Goal: Task Accomplishment & Management: Use online tool/utility

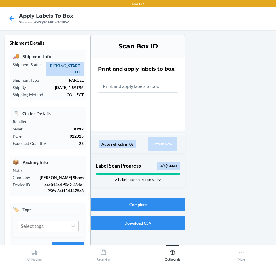
scroll to position [15, 0]
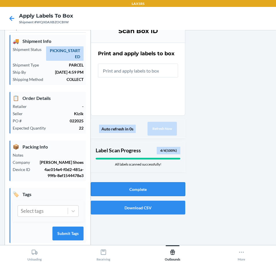
click at [135, 193] on button "Complete" at bounding box center [138, 190] width 95 height 14
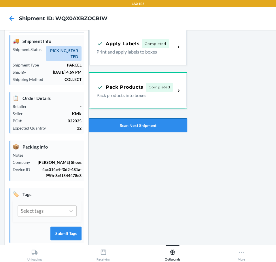
click at [132, 122] on button "Scan Next Shipment" at bounding box center [138, 126] width 99 height 14
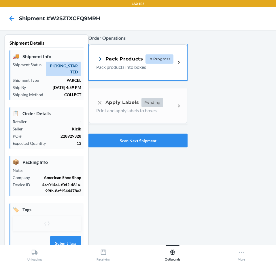
click at [117, 55] on div "Pack Products In Progress" at bounding box center [134, 59] width 77 height 9
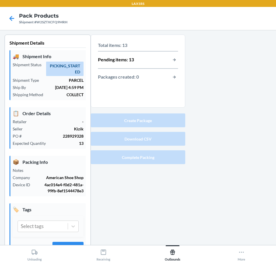
drag, startPoint x: 142, startPoint y: 185, endPoint x: 136, endPoint y: 187, distance: 6.4
click at [142, 185] on div "Total items: 13 Pending items: 13 Packages created: 0 Create Package Download C…" at bounding box center [138, 154] width 95 height 238
click at [9, 18] on icon at bounding box center [12, 19] width 10 height 10
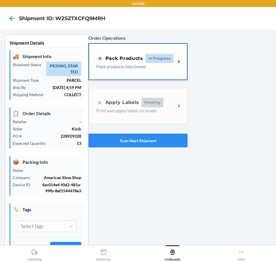
click at [124, 66] on p "Pack products into boxes" at bounding box center [133, 66] width 75 height 7
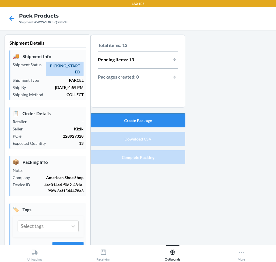
click at [136, 124] on button "Create Package" at bounding box center [138, 121] width 95 height 14
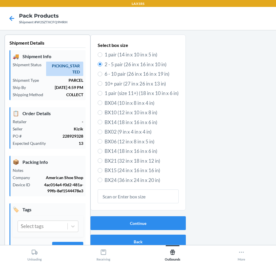
click at [99, 75] on label "6 - 10 pair (26 in x 16 in x 19 in)" at bounding box center [138, 73] width 81 height 7
click at [99, 75] on input "6 - 10 pair (26 in x 16 in x 19 in)" at bounding box center [100, 74] width 5 height 5
radio input "true"
radio input "false"
click at [158, 219] on button "Continue" at bounding box center [138, 224] width 95 height 14
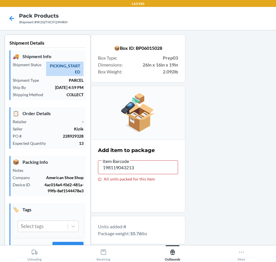
type input "198119043183"
drag, startPoint x: 80, startPoint y: 165, endPoint x: 12, endPoint y: 146, distance: 70.9
click at [13, 149] on div "Shipment Details 🚚 Shipment Info Shipment Status PICKING_STARTED Shipment Type …" at bounding box center [138, 215] width 267 height 360
drag, startPoint x: 134, startPoint y: 172, endPoint x: -100, endPoint y: 171, distance: 234.7
click at [0, 171] on html "LAX1RS Pack Products Shipment #W2SZTXCFQ9MRH Shipment Details 🚚 Shipment Info S…" at bounding box center [138, 131] width 276 height 262
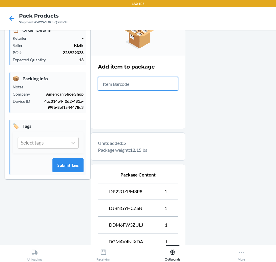
scroll to position [166, 0]
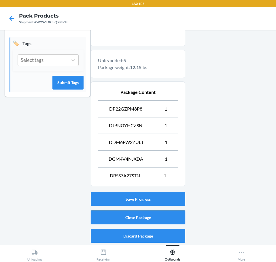
click at [146, 213] on button "Close Package" at bounding box center [138, 218] width 95 height 14
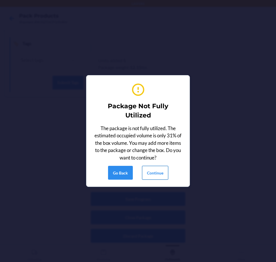
click at [148, 176] on button "Continue" at bounding box center [155, 173] width 26 height 14
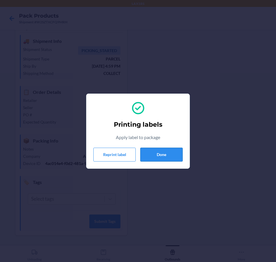
click at [167, 160] on button "Done" at bounding box center [161, 155] width 42 height 14
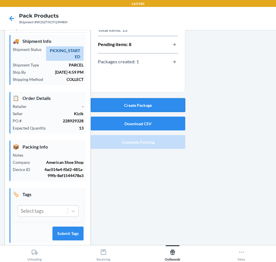
click at [153, 109] on button "Create Package" at bounding box center [138, 105] width 95 height 14
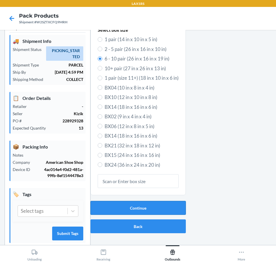
click at [141, 211] on button "Continue" at bounding box center [138, 208] width 95 height 14
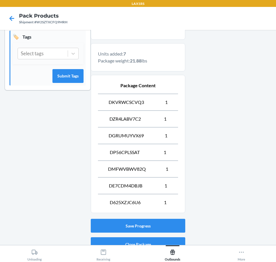
scroll to position [200, 0]
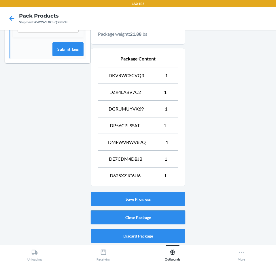
click at [127, 224] on button "Close Package" at bounding box center [138, 218] width 95 height 14
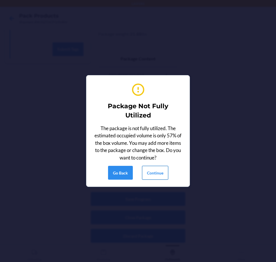
click at [161, 176] on button "Continue" at bounding box center [155, 173] width 26 height 14
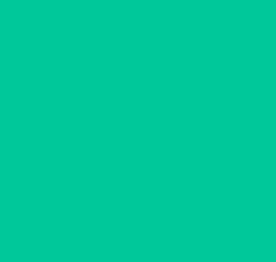
scroll to position [15, 0]
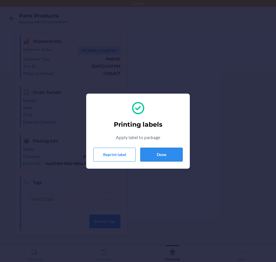
click at [156, 160] on button "Done" at bounding box center [161, 155] width 42 height 14
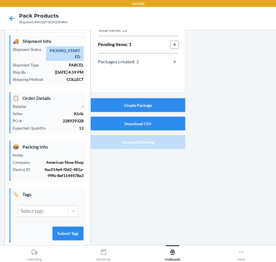
click at [174, 43] on button "button-view-pending-items" at bounding box center [174, 44] width 7 height 7
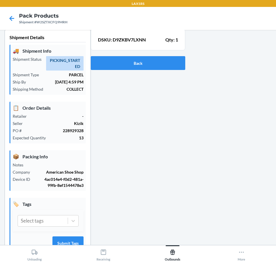
scroll to position [0, 0]
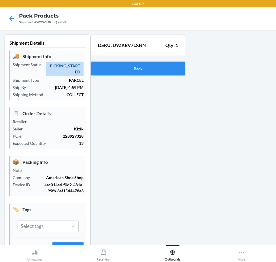
click at [138, 72] on button "Back" at bounding box center [138, 69] width 95 height 14
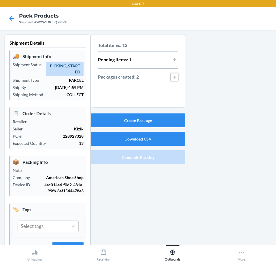
click at [175, 76] on button "button-view-packages-created" at bounding box center [174, 77] width 7 height 7
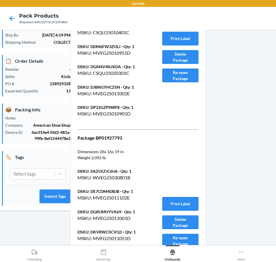
scroll to position [29, 0]
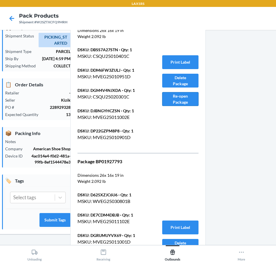
click at [175, 100] on button "Re-open Package" at bounding box center [180, 99] width 36 height 14
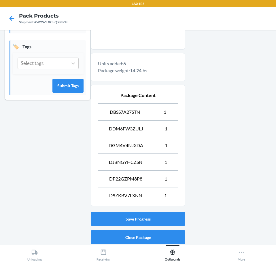
scroll to position [183, 0]
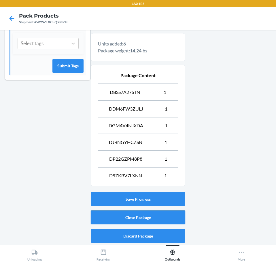
click at [125, 221] on button "Close Package" at bounding box center [138, 218] width 95 height 14
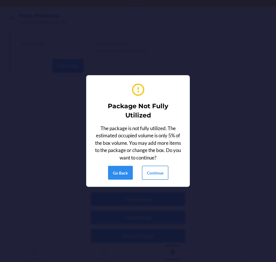
click at [161, 174] on button "Continue" at bounding box center [155, 173] width 26 height 14
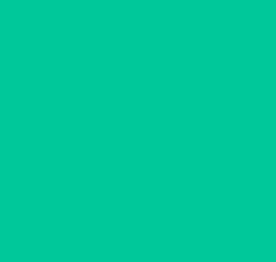
scroll to position [15, 0]
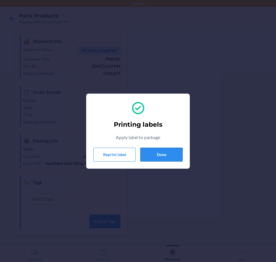
click at [161, 158] on button "Done" at bounding box center [161, 155] width 42 height 14
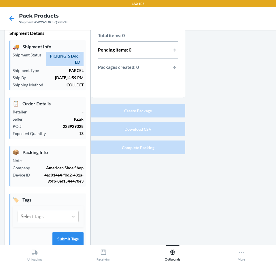
scroll to position [0, 0]
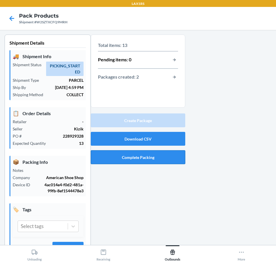
click at [127, 163] on button "Complete Packing" at bounding box center [138, 158] width 95 height 14
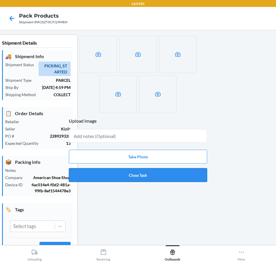
click at [127, 175] on button "Close Task" at bounding box center [138, 175] width 138 height 14
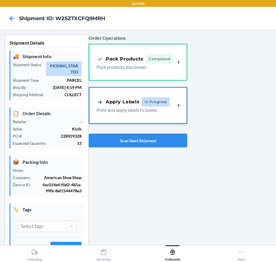
click at [128, 115] on div "Apply Labels In Progress Print and apply labels to boxes" at bounding box center [137, 106] width 97 height 36
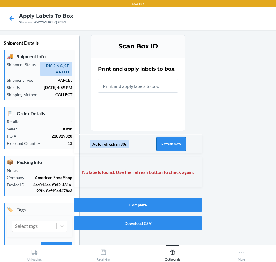
click at [161, 147] on button "Refresh Now" at bounding box center [171, 144] width 29 height 14
click at [159, 148] on button "Refresh Now" at bounding box center [171, 144] width 29 height 14
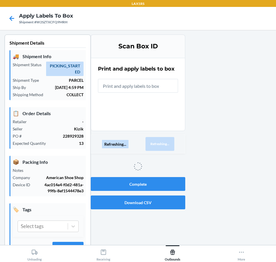
click at [158, 148] on button "Refreshing..." at bounding box center [160, 144] width 29 height 14
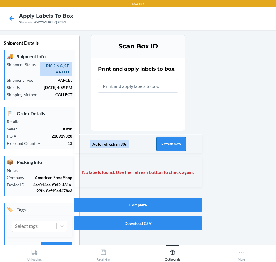
click at [157, 148] on button "Refresh Now" at bounding box center [171, 144] width 29 height 14
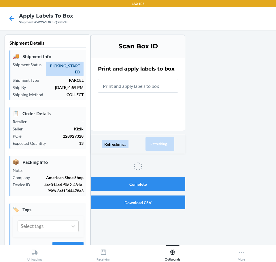
click at [157, 147] on button "Refreshing..." at bounding box center [160, 144] width 29 height 14
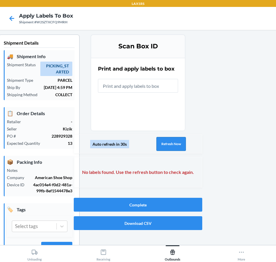
click at [157, 147] on button "Refresh Now" at bounding box center [171, 144] width 29 height 14
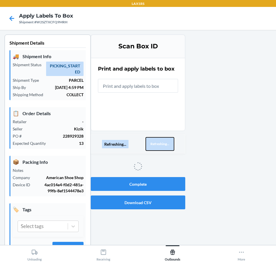
click at [157, 147] on button "Refreshing..." at bounding box center [160, 144] width 29 height 14
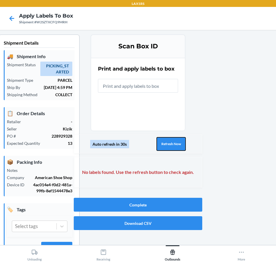
drag, startPoint x: 235, startPoint y: 131, endPoint x: 281, endPoint y: 80, distance: 68.2
click at [276, 80] on html "LAX1RS Apply Labels to Box Shipment #W2SZTXCFQ9MRH Shipment Details 🚚 Shipment …" at bounding box center [138, 131] width 276 height 262
click at [179, 142] on button "Refresh Now" at bounding box center [171, 144] width 29 height 14
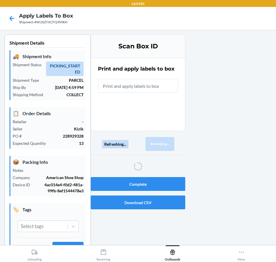
click at [179, 142] on div "Refreshing... Refreshing..." at bounding box center [138, 144] width 95 height 19
click at [174, 142] on button "Refreshing..." at bounding box center [160, 144] width 29 height 14
click at [179, 142] on div "Refreshing... Refreshing..." at bounding box center [138, 144] width 95 height 19
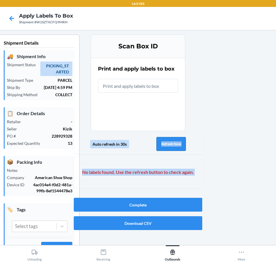
click at [179, 142] on button "Refresh Now" at bounding box center [171, 144] width 29 height 14
click at [179, 142] on div "Auto refresh in 30s Refresh Now" at bounding box center [138, 144] width 129 height 19
click at [179, 142] on button "Refresh Now" at bounding box center [171, 144] width 29 height 14
click at [179, 142] on div "Auto refresh in 30s Refresh Now" at bounding box center [138, 144] width 129 height 19
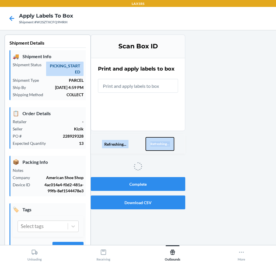
click at [174, 142] on button "Refreshing..." at bounding box center [160, 144] width 29 height 14
click at [179, 142] on div "Refreshing... Refreshing..." at bounding box center [138, 144] width 95 height 19
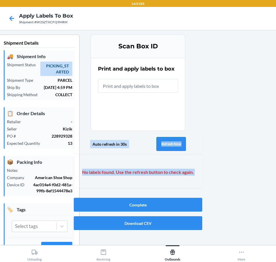
click at [179, 142] on div "Auto refresh in 30s Refresh Now" at bounding box center [138, 144] width 129 height 19
click at [179, 142] on button "Refresh Now" at bounding box center [171, 144] width 29 height 14
click at [179, 142] on div "Auto refresh in 30s Refresh Now" at bounding box center [138, 144] width 129 height 19
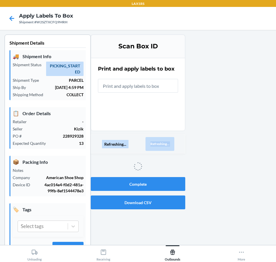
click at [179, 142] on div "Refreshing... Refreshing..." at bounding box center [138, 144] width 95 height 19
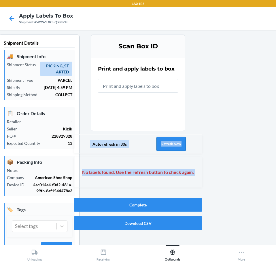
click at [179, 142] on button "Refresh Now" at bounding box center [171, 144] width 29 height 14
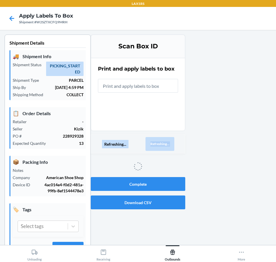
click at [179, 142] on div "Refreshing... Refreshing..." at bounding box center [138, 144] width 95 height 19
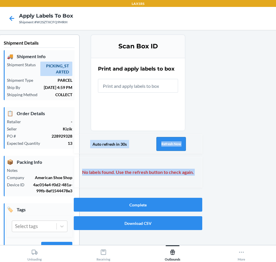
click at [179, 142] on button "Refresh Now" at bounding box center [171, 144] width 29 height 14
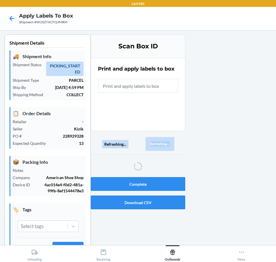
click at [179, 142] on div "Refreshing... Refreshing..." at bounding box center [138, 144] width 95 height 19
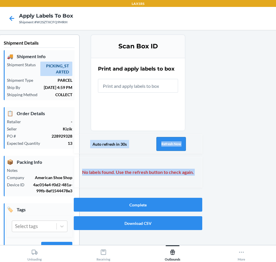
click at [179, 142] on button "Refresh Now" at bounding box center [171, 144] width 29 height 14
click at [179, 142] on div "Auto refresh in 30s Refresh Now" at bounding box center [138, 144] width 129 height 19
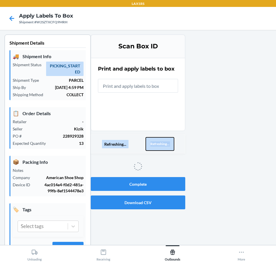
click at [174, 142] on button "Refreshing..." at bounding box center [160, 144] width 29 height 14
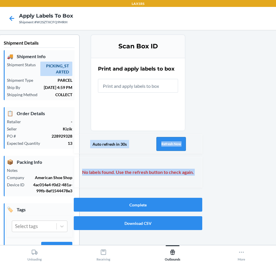
click at [179, 142] on button "Refresh Now" at bounding box center [171, 144] width 29 height 14
click at [179, 142] on div "Auto refresh in 30s Refresh Now" at bounding box center [138, 144] width 129 height 19
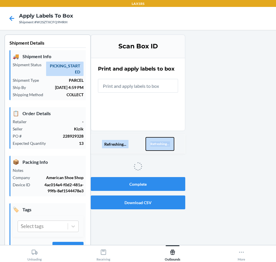
click at [174, 142] on button "Refreshing..." at bounding box center [160, 144] width 29 height 14
click at [179, 142] on div "Refreshing... Refreshing..." at bounding box center [138, 144] width 95 height 19
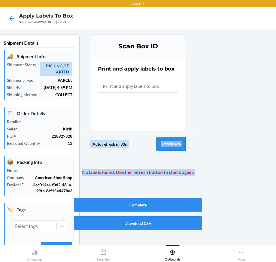
click at [179, 142] on button "Refresh Now" at bounding box center [171, 144] width 29 height 14
click at [179, 142] on div "Auto refresh in 30s Refresh Now" at bounding box center [138, 144] width 129 height 19
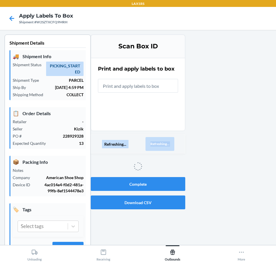
click at [179, 142] on div "Refreshing... Refreshing..." at bounding box center [138, 144] width 95 height 19
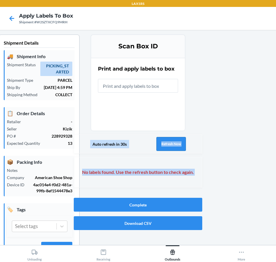
click at [179, 142] on button "Refresh Now" at bounding box center [171, 144] width 29 height 14
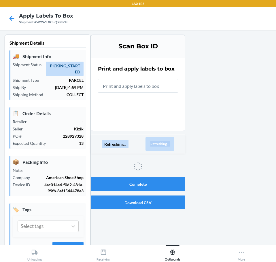
click at [179, 142] on div "Refreshing... Refreshing..." at bounding box center [138, 144] width 95 height 19
click at [174, 142] on button "Refreshing..." at bounding box center [160, 144] width 29 height 14
click at [179, 142] on div "Refreshing... Refreshing..." at bounding box center [138, 144] width 95 height 19
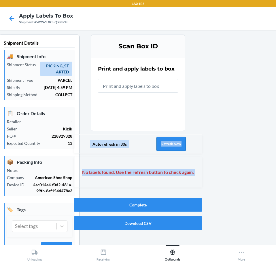
click at [179, 142] on button "Refresh Now" at bounding box center [171, 144] width 29 height 14
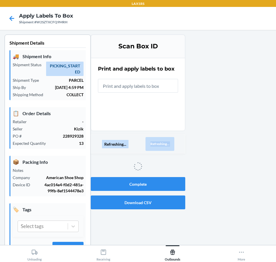
click at [179, 142] on div "Refreshing... Refreshing..." at bounding box center [138, 144] width 95 height 19
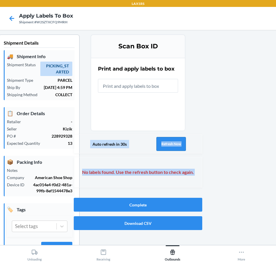
click at [179, 142] on button "Refresh Now" at bounding box center [171, 144] width 29 height 14
click at [179, 142] on div "Auto refresh in 30s Refresh Now" at bounding box center [138, 144] width 129 height 19
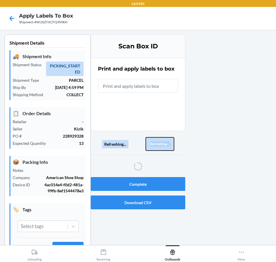
click at [174, 142] on button "Refreshing..." at bounding box center [160, 144] width 29 height 14
click at [179, 142] on div "Refreshing... Refreshing..." at bounding box center [138, 144] width 95 height 19
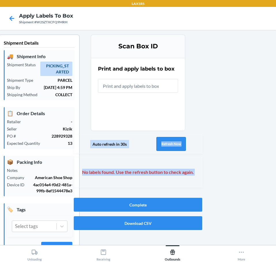
click at [179, 142] on button "Refresh Now" at bounding box center [171, 144] width 29 height 14
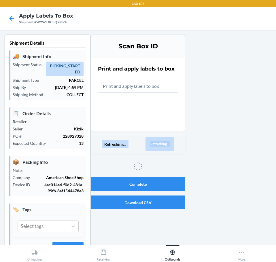
click at [179, 142] on div "Refreshing... Refreshing..." at bounding box center [138, 144] width 95 height 19
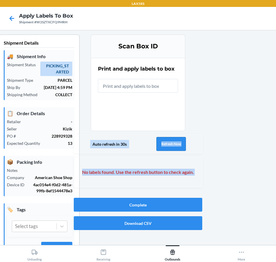
click at [179, 142] on button "Refresh Now" at bounding box center [171, 144] width 29 height 14
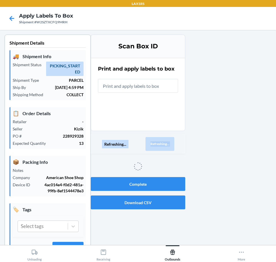
click at [179, 142] on div "Refreshing... Refreshing..." at bounding box center [138, 144] width 95 height 19
click at [174, 142] on button "Refreshing..." at bounding box center [160, 144] width 29 height 14
click at [179, 142] on div "Refreshing... Refreshing..." at bounding box center [138, 144] width 95 height 19
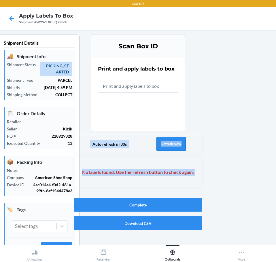
click at [179, 142] on button "Refresh Now" at bounding box center [171, 144] width 29 height 14
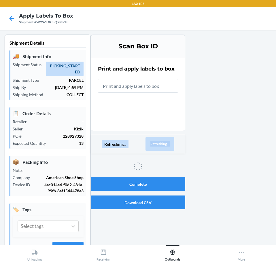
click at [179, 142] on div "Refreshing... Refreshing..." at bounding box center [138, 144] width 95 height 19
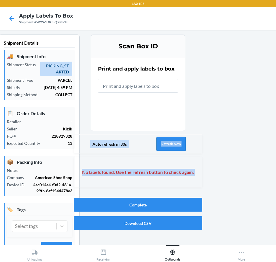
click at [179, 142] on button "Refresh Now" at bounding box center [171, 144] width 29 height 14
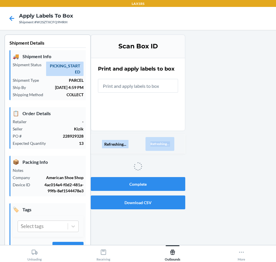
click at [179, 142] on div "Refreshing... Refreshing..." at bounding box center [138, 144] width 95 height 19
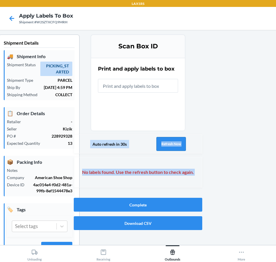
click at [178, 142] on div "Auto refresh in 30s Refresh Now" at bounding box center [138, 144] width 129 height 19
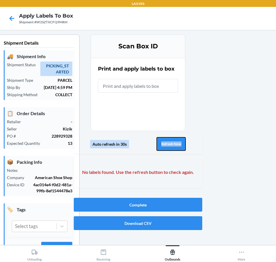
click at [174, 142] on button "Refresh Now" at bounding box center [171, 144] width 29 height 14
click at [171, 142] on button "Refresh Now" at bounding box center [171, 144] width 29 height 14
click at [165, 142] on button "Refresh Now" at bounding box center [171, 144] width 29 height 14
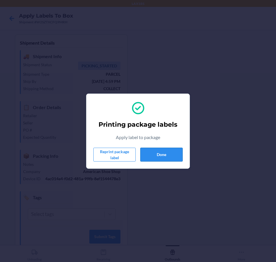
click at [177, 152] on button "Done" at bounding box center [161, 155] width 42 height 14
click at [151, 158] on button "Done" at bounding box center [161, 155] width 42 height 14
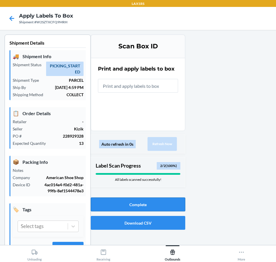
click at [118, 204] on button "Complete" at bounding box center [138, 205] width 95 height 14
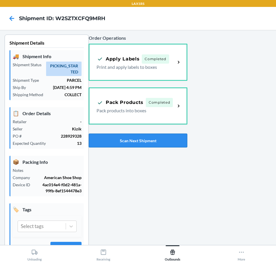
click at [109, 143] on button "Scan Next Shipment" at bounding box center [138, 141] width 99 height 14
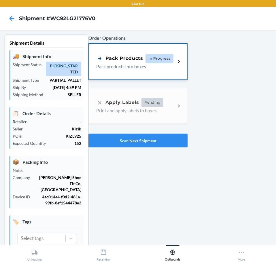
click at [127, 69] on p "Pack products into boxes" at bounding box center [133, 66] width 75 height 7
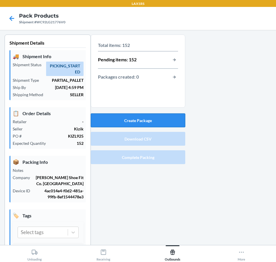
click at [156, 123] on button "Create Package" at bounding box center [138, 121] width 95 height 14
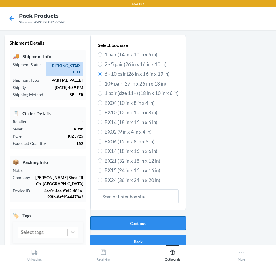
click at [147, 219] on button "Continue" at bounding box center [138, 224] width 95 height 14
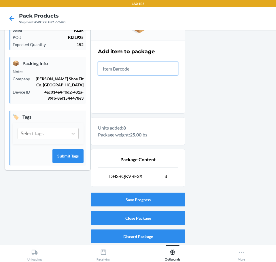
scroll to position [99, 0]
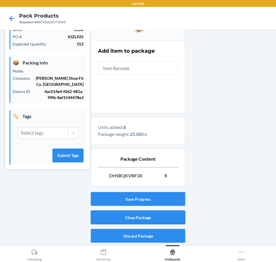
click at [142, 223] on button "Close Package" at bounding box center [138, 218] width 95 height 14
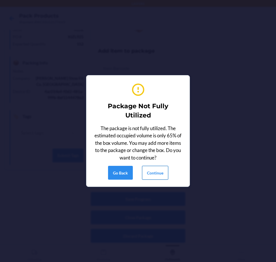
click at [157, 172] on button "Continue" at bounding box center [155, 173] width 26 height 14
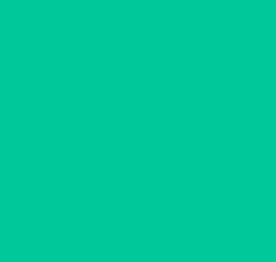
scroll to position [15, 0]
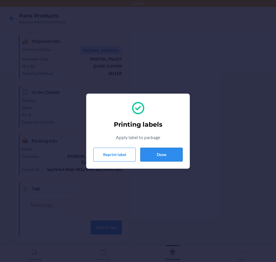
click at [172, 151] on button "Done" at bounding box center [161, 155] width 42 height 14
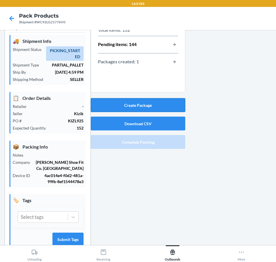
click at [142, 104] on button "Create Package" at bounding box center [138, 105] width 95 height 14
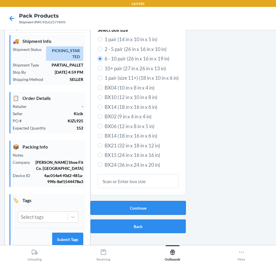
click at [148, 210] on button "Continue" at bounding box center [138, 208] width 95 height 14
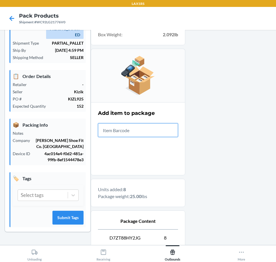
scroll to position [99, 0]
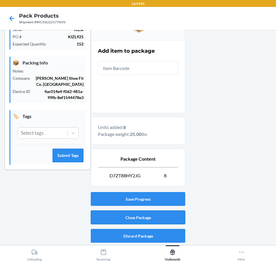
click at [122, 217] on button "Close Package" at bounding box center [138, 218] width 95 height 14
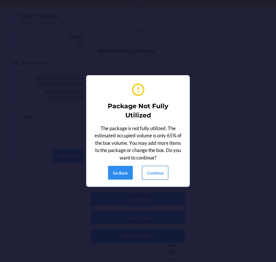
click at [155, 178] on button "Continue" at bounding box center [155, 173] width 26 height 14
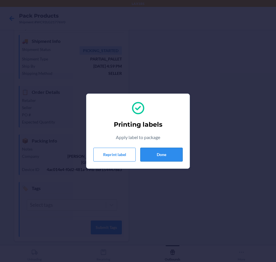
click at [154, 157] on button "Done" at bounding box center [161, 155] width 42 height 14
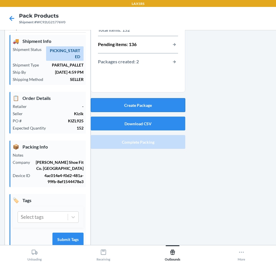
click at [141, 108] on button "Create Package" at bounding box center [138, 105] width 95 height 14
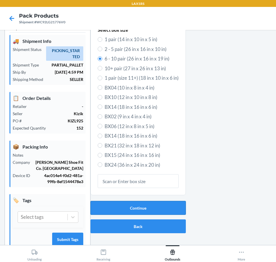
click at [119, 209] on button "Continue" at bounding box center [138, 208] width 95 height 14
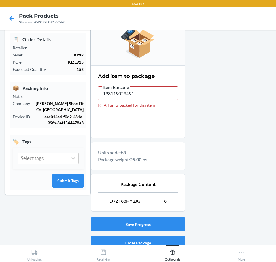
scroll to position [99, 0]
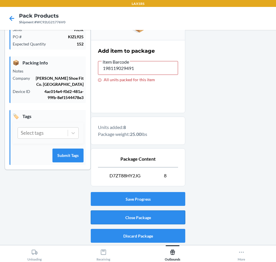
click at [110, 219] on button "Close Package" at bounding box center [138, 218] width 95 height 14
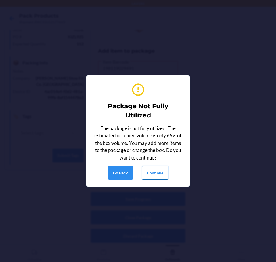
click at [157, 169] on button "Continue" at bounding box center [155, 173] width 26 height 14
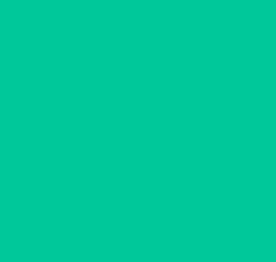
scroll to position [15, 0]
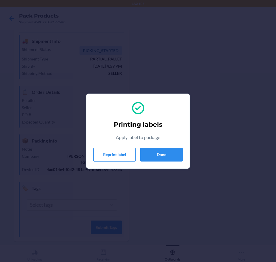
click at [172, 146] on div "Printing labels Apply label to package Reprint label Done" at bounding box center [137, 131] width 89 height 65
click at [171, 153] on button "Done" at bounding box center [161, 155] width 42 height 14
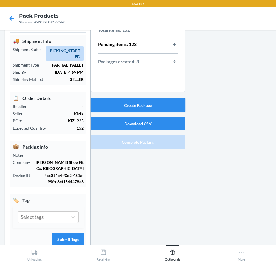
click at [157, 107] on button "Create Package" at bounding box center [138, 105] width 95 height 14
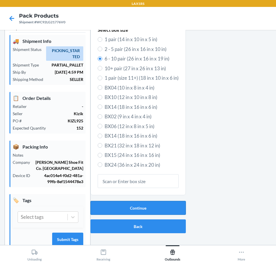
click at [123, 203] on button "Continue" at bounding box center [138, 208] width 95 height 14
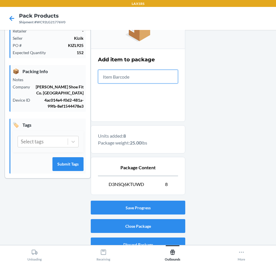
scroll to position [99, 0]
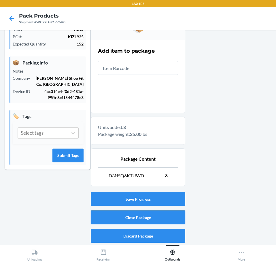
click at [151, 221] on button "Close Package" at bounding box center [138, 218] width 95 height 14
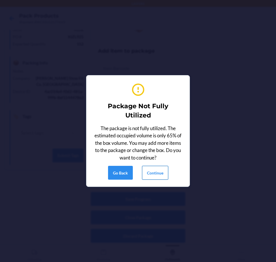
click at [157, 178] on button "Continue" at bounding box center [155, 173] width 26 height 14
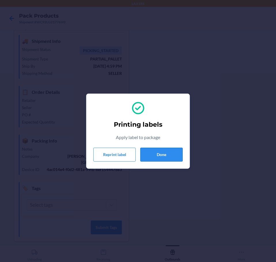
click at [175, 154] on button "Done" at bounding box center [161, 155] width 42 height 14
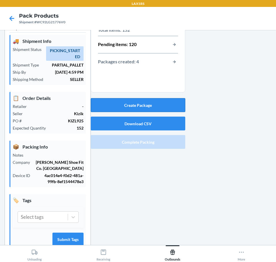
click at [156, 104] on button "Create Package" at bounding box center [138, 105] width 95 height 14
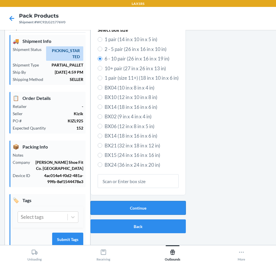
click at [112, 209] on button "Continue" at bounding box center [138, 208] width 95 height 14
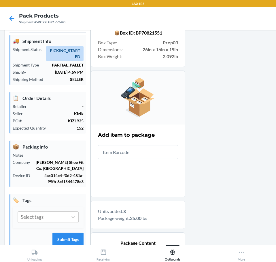
scroll to position [99, 0]
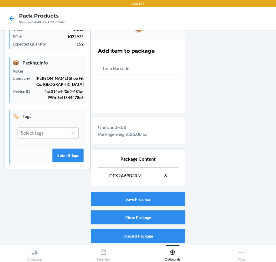
click at [154, 219] on button "Close Package" at bounding box center [138, 218] width 95 height 14
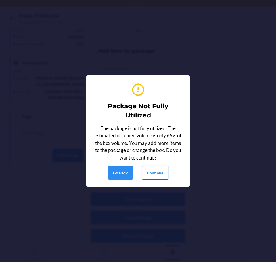
click at [154, 174] on button "Continue" at bounding box center [155, 173] width 26 height 14
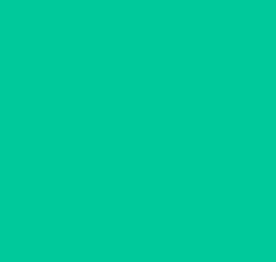
scroll to position [15, 0]
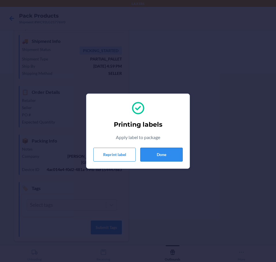
click at [168, 158] on button "Done" at bounding box center [161, 155] width 42 height 14
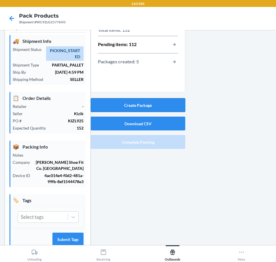
click at [140, 108] on button "Create Package" at bounding box center [138, 105] width 95 height 14
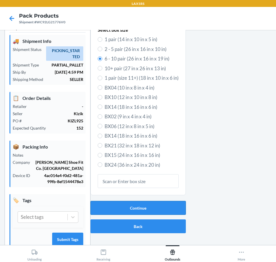
click at [105, 205] on button "Continue" at bounding box center [138, 208] width 95 height 14
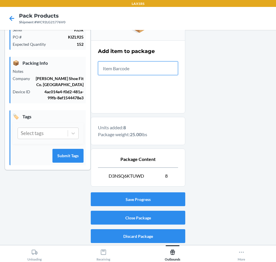
scroll to position [99, 0]
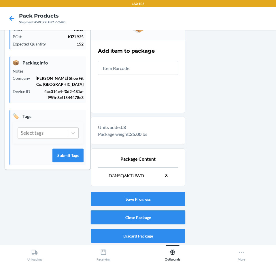
click at [107, 215] on button "Close Package" at bounding box center [138, 218] width 95 height 14
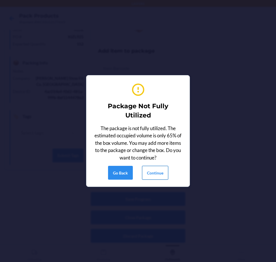
click at [146, 175] on button "Continue" at bounding box center [155, 173] width 26 height 14
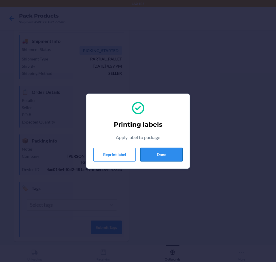
click at [176, 153] on button "Done" at bounding box center [161, 155] width 42 height 14
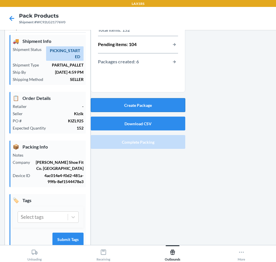
click at [174, 108] on button "Create Package" at bounding box center [138, 105] width 95 height 14
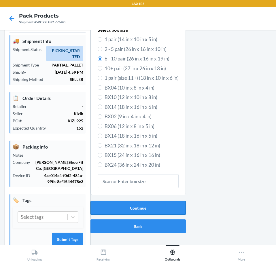
click at [150, 211] on button "Continue" at bounding box center [138, 208] width 95 height 14
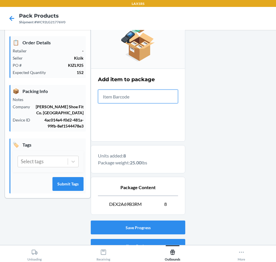
scroll to position [99, 0]
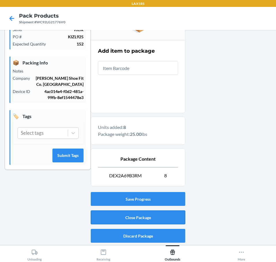
click at [113, 216] on button "Close Package" at bounding box center [138, 218] width 95 height 14
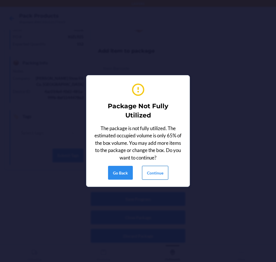
click at [157, 172] on button "Continue" at bounding box center [155, 173] width 26 height 14
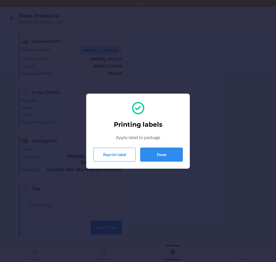
click at [165, 161] on button "Done" at bounding box center [161, 155] width 42 height 14
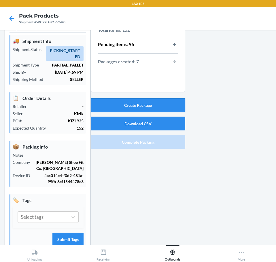
click at [174, 106] on button "Create Package" at bounding box center [138, 105] width 95 height 14
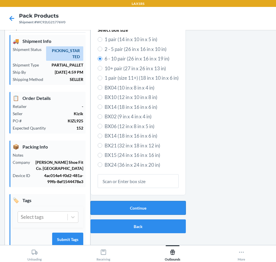
click at [145, 202] on button "Continue" at bounding box center [138, 208] width 95 height 14
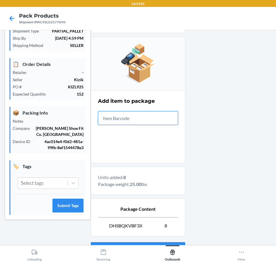
scroll to position [99, 0]
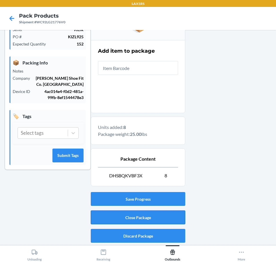
click at [132, 217] on button "Close Package" at bounding box center [138, 218] width 95 height 14
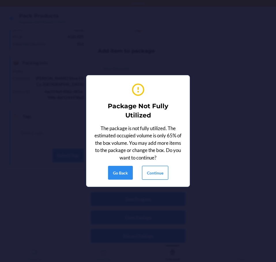
click at [146, 174] on button "Continue" at bounding box center [155, 173] width 26 height 14
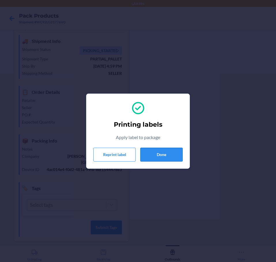
click at [168, 151] on button "Done" at bounding box center [161, 155] width 42 height 14
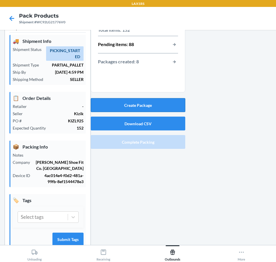
click at [138, 108] on button "Create Package" at bounding box center [138, 105] width 95 height 14
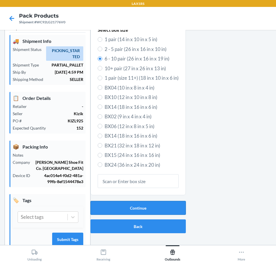
click at [141, 208] on button "Continue" at bounding box center [138, 208] width 95 height 14
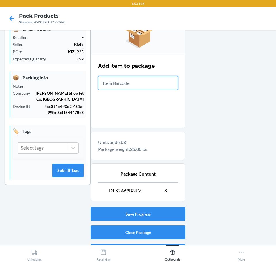
scroll to position [99, 0]
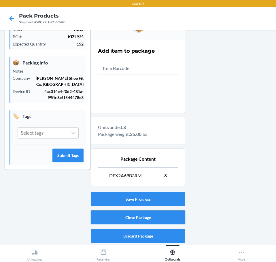
click at [166, 219] on button "Close Package" at bounding box center [138, 218] width 95 height 14
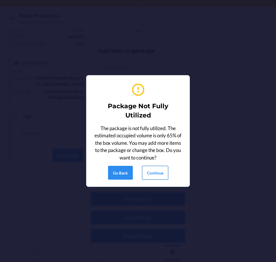
click at [160, 176] on button "Continue" at bounding box center [155, 173] width 26 height 14
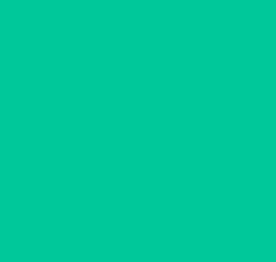
scroll to position [15, 0]
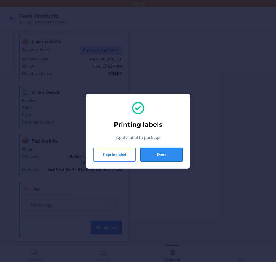
click at [152, 154] on button "Done" at bounding box center [161, 155] width 42 height 14
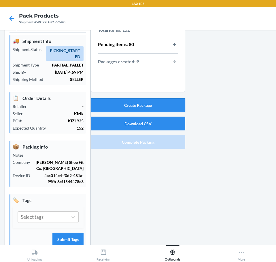
click at [146, 108] on button "Create Package" at bounding box center [138, 105] width 95 height 14
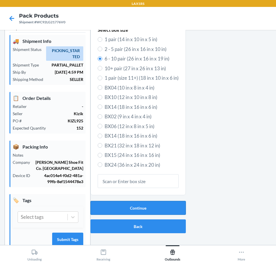
click at [135, 206] on button "Continue" at bounding box center [138, 208] width 95 height 14
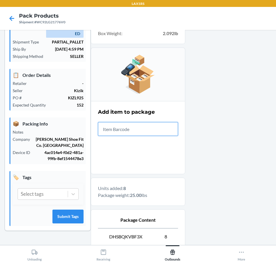
scroll to position [99, 0]
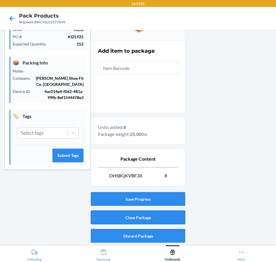
click at [134, 219] on button "Close Package" at bounding box center [138, 218] width 95 height 14
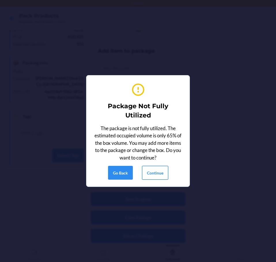
click at [145, 174] on button "Continue" at bounding box center [155, 173] width 26 height 14
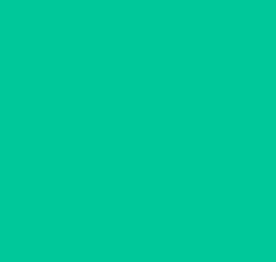
scroll to position [15, 0]
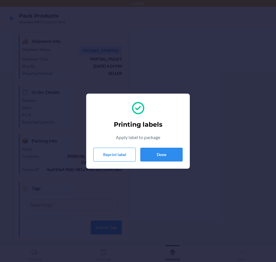
click at [186, 160] on section "Printing labels Apply label to package Reprint label Done" at bounding box center [138, 131] width 104 height 75
click at [170, 153] on button "Done" at bounding box center [161, 155] width 42 height 14
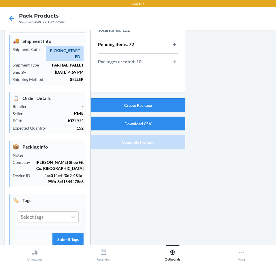
click at [149, 111] on button "Create Package" at bounding box center [138, 105] width 95 height 14
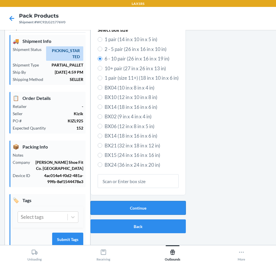
click at [155, 202] on button "Continue" at bounding box center [138, 208] width 95 height 14
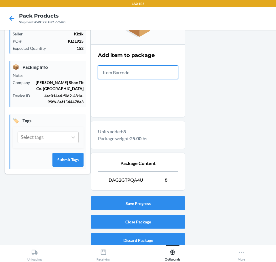
scroll to position [99, 0]
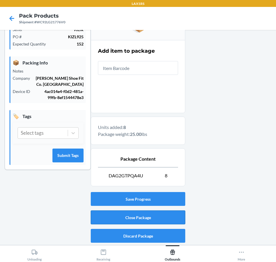
click at [153, 219] on button "Close Package" at bounding box center [138, 218] width 95 height 14
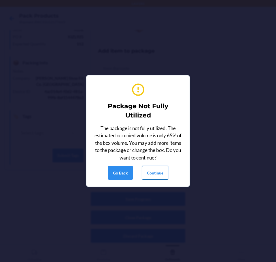
click at [156, 172] on button "Continue" at bounding box center [155, 173] width 26 height 14
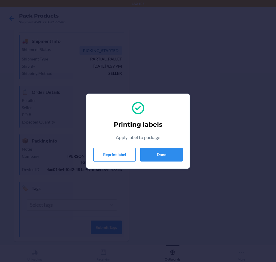
click at [176, 141] on div "Printing labels Apply label to package Reprint label Done" at bounding box center [137, 131] width 89 height 65
drag, startPoint x: 172, startPoint y: 152, endPoint x: 172, endPoint y: 149, distance: 3.5
click at [172, 149] on button "Done" at bounding box center [161, 155] width 42 height 14
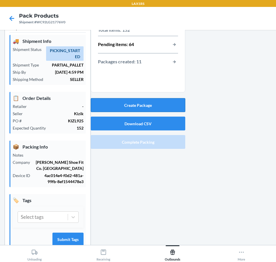
click at [143, 105] on button "Create Package" at bounding box center [138, 105] width 95 height 14
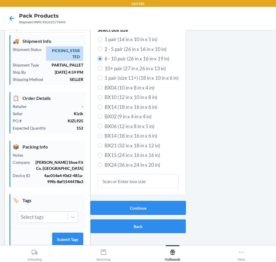
click at [130, 205] on button "Continue" at bounding box center [138, 208] width 95 height 14
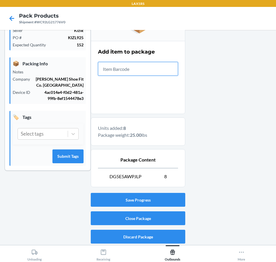
scroll to position [99, 0]
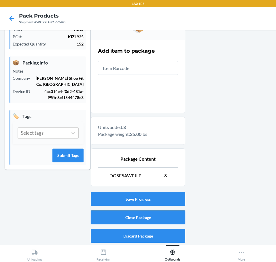
click at [173, 215] on button "Close Package" at bounding box center [138, 218] width 95 height 14
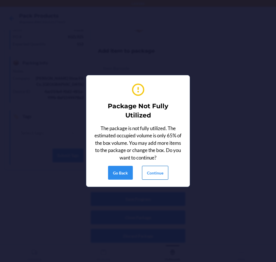
click at [157, 176] on button "Continue" at bounding box center [155, 173] width 26 height 14
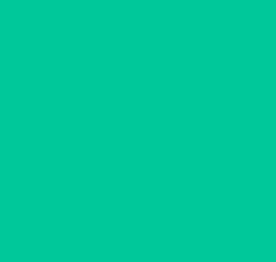
scroll to position [15, 0]
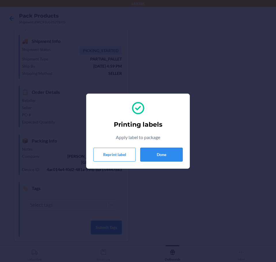
click at [156, 154] on button "Done" at bounding box center [161, 155] width 42 height 14
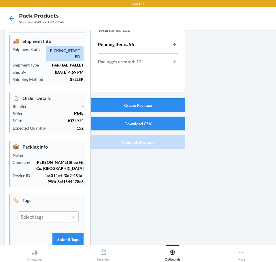
click at [162, 102] on button "Create Package" at bounding box center [138, 105] width 95 height 14
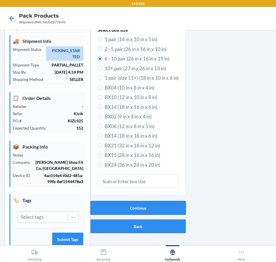
click at [120, 213] on button "Continue" at bounding box center [138, 208] width 95 height 14
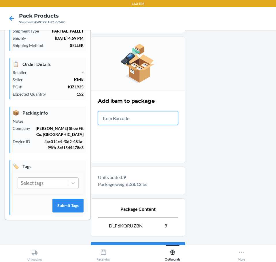
scroll to position [99, 0]
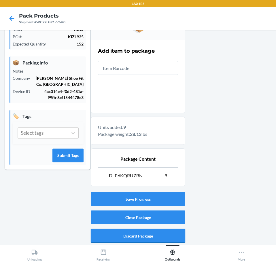
click at [139, 236] on button "Discard Package" at bounding box center [138, 236] width 95 height 14
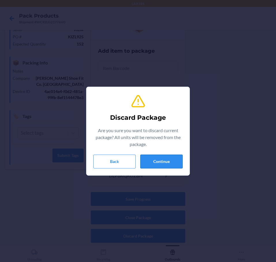
click at [163, 166] on button "Continue" at bounding box center [161, 162] width 42 height 14
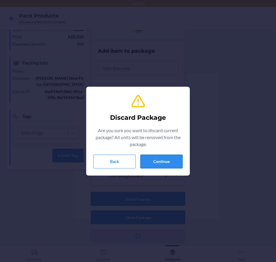
scroll to position [33, 0]
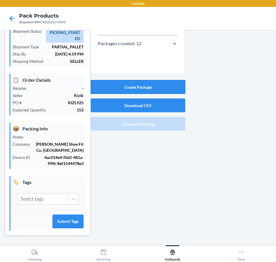
click at [152, 89] on button "Create Package" at bounding box center [138, 87] width 95 height 14
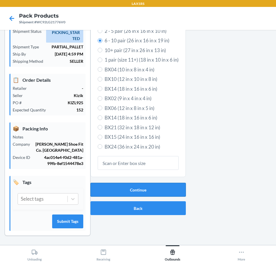
click at [147, 185] on button "Continue" at bounding box center [138, 190] width 95 height 14
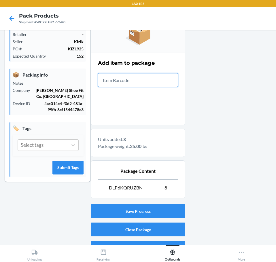
scroll to position [99, 0]
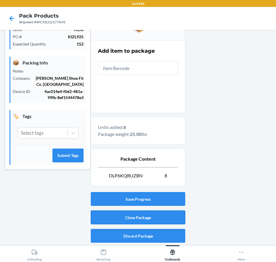
click at [148, 222] on button "Close Package" at bounding box center [138, 218] width 95 height 14
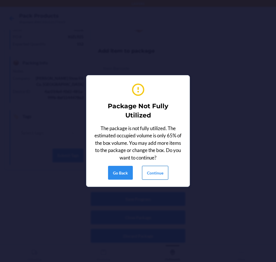
click at [151, 174] on button "Continue" at bounding box center [155, 173] width 26 height 14
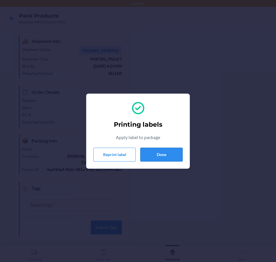
click at [151, 159] on button "Done" at bounding box center [161, 155] width 42 height 14
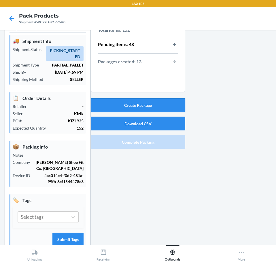
click at [163, 101] on button "Create Package" at bounding box center [138, 105] width 95 height 14
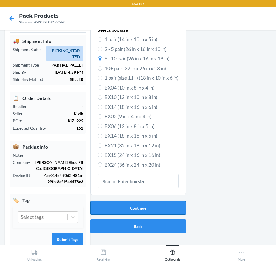
click at [130, 211] on button "Continue" at bounding box center [138, 208] width 95 height 14
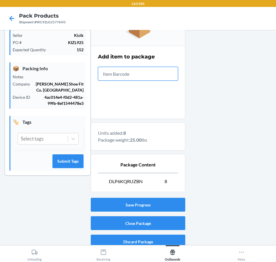
scroll to position [99, 0]
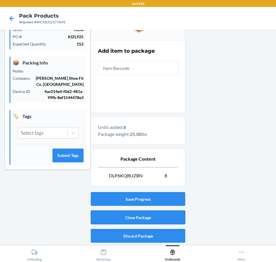
click at [121, 223] on button "Close Package" at bounding box center [138, 218] width 95 height 14
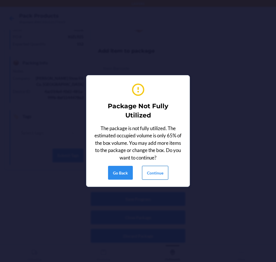
click at [149, 169] on button "Continue" at bounding box center [155, 173] width 26 height 14
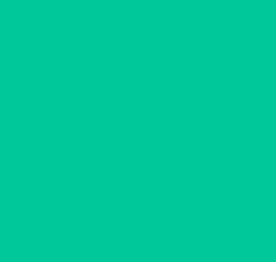
scroll to position [15, 0]
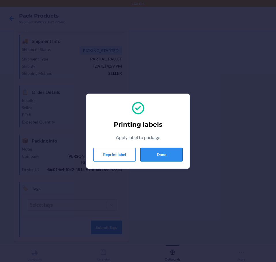
click at [178, 154] on button "Done" at bounding box center [161, 155] width 42 height 14
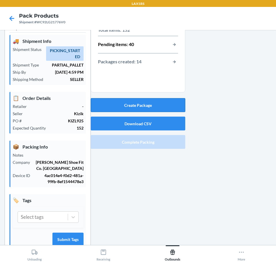
click at [139, 103] on button "Create Package" at bounding box center [138, 105] width 95 height 14
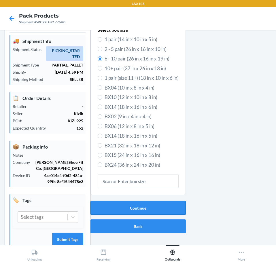
click at [140, 211] on button "Continue" at bounding box center [138, 208] width 95 height 14
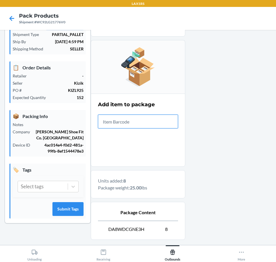
scroll to position [99, 0]
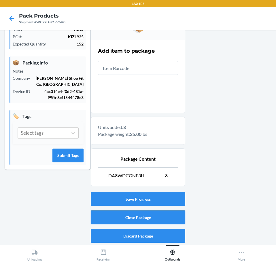
click at [126, 221] on button "Close Package" at bounding box center [138, 218] width 95 height 14
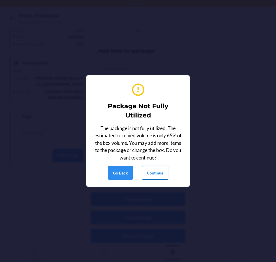
click at [158, 175] on button "Continue" at bounding box center [155, 173] width 26 height 14
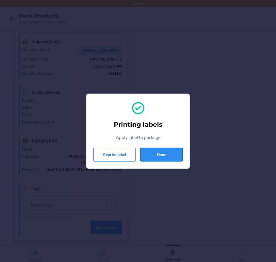
click at [153, 154] on button "Done" at bounding box center [161, 155] width 42 height 14
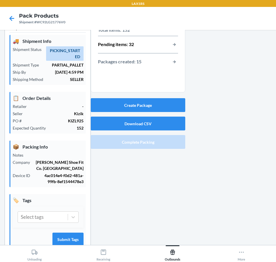
scroll to position [0, 0]
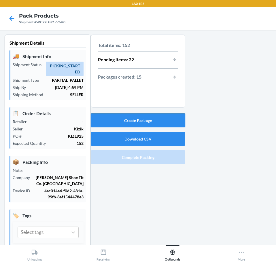
click at [155, 121] on button "Create Package" at bounding box center [138, 121] width 95 height 14
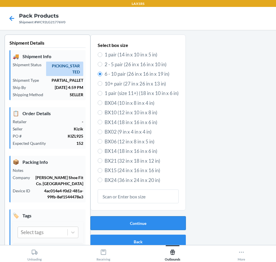
click at [154, 219] on button "Continue" at bounding box center [138, 224] width 95 height 14
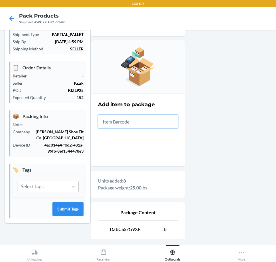
scroll to position [99, 0]
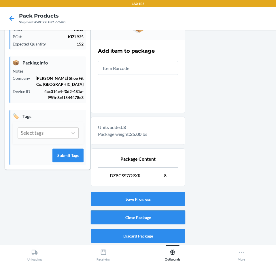
click at [125, 212] on button "Close Package" at bounding box center [138, 218] width 95 height 14
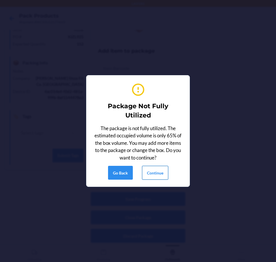
click at [161, 177] on button "Continue" at bounding box center [155, 173] width 26 height 14
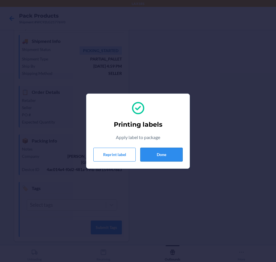
click at [171, 161] on button "Done" at bounding box center [161, 155] width 42 height 14
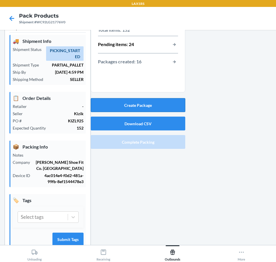
click at [170, 104] on button "Create Package" at bounding box center [138, 105] width 95 height 14
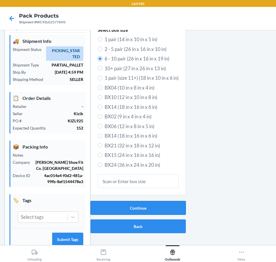
click at [157, 211] on button "Continue" at bounding box center [138, 208] width 95 height 14
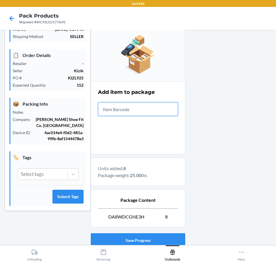
scroll to position [99, 0]
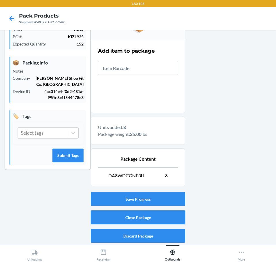
click at [142, 220] on button "Close Package" at bounding box center [138, 218] width 95 height 14
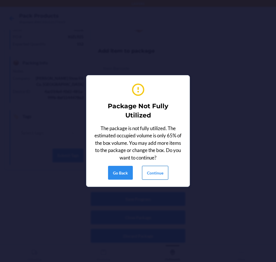
click at [156, 172] on button "Continue" at bounding box center [155, 173] width 26 height 14
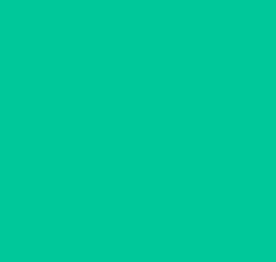
scroll to position [15, 0]
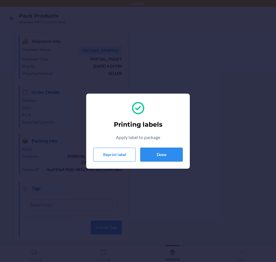
click at [178, 157] on button "Done" at bounding box center [161, 155] width 42 height 14
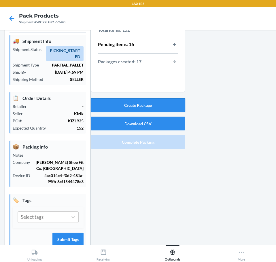
click at [153, 100] on button "Create Package" at bounding box center [138, 105] width 95 height 14
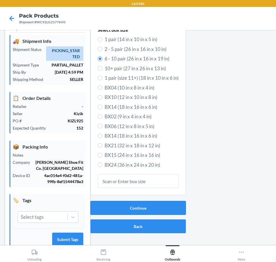
click at [146, 206] on button "Continue" at bounding box center [138, 208] width 95 height 14
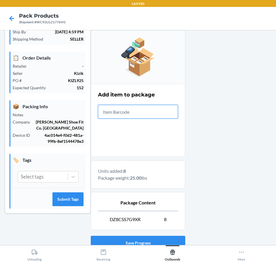
scroll to position [99, 0]
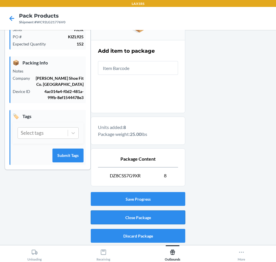
click at [146, 223] on button "Close Package" at bounding box center [138, 218] width 95 height 14
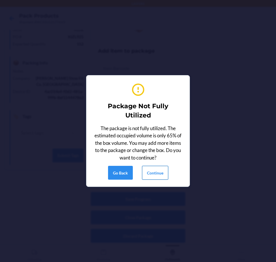
click at [156, 171] on button "Continue" at bounding box center [155, 173] width 26 height 14
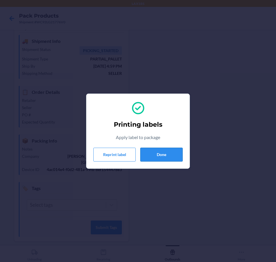
click at [171, 151] on button "Done" at bounding box center [161, 155] width 42 height 14
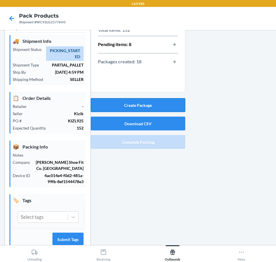
click at [150, 101] on button "Create Package" at bounding box center [138, 105] width 95 height 14
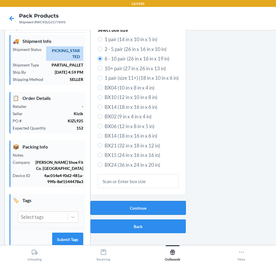
click at [153, 211] on button "Continue" at bounding box center [138, 208] width 95 height 14
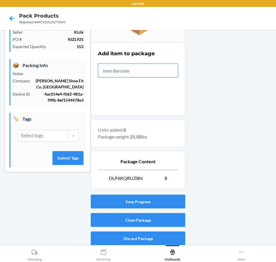
scroll to position [99, 0]
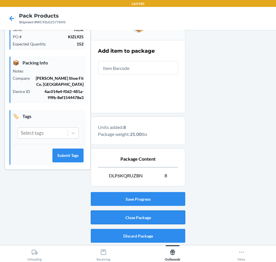
click at [139, 217] on button "Close Package" at bounding box center [138, 218] width 95 height 14
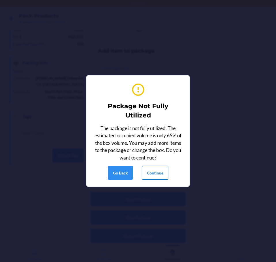
click at [152, 171] on button "Continue" at bounding box center [155, 173] width 26 height 14
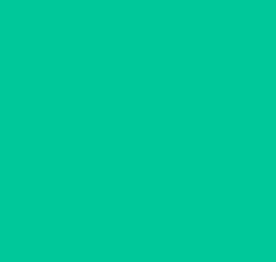
scroll to position [15, 0]
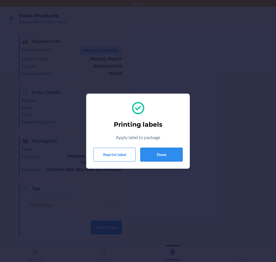
click at [161, 153] on button "Done" at bounding box center [161, 155] width 42 height 14
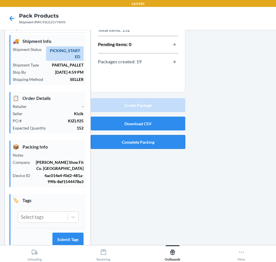
click at [144, 137] on button "Complete Packing" at bounding box center [138, 142] width 95 height 14
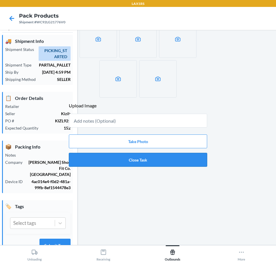
click at [146, 159] on button "Close Task" at bounding box center [138, 160] width 138 height 14
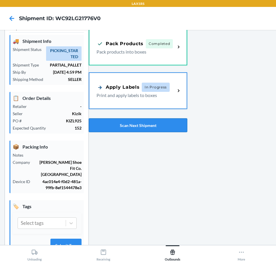
click at [142, 124] on button "Scan Next Shipment" at bounding box center [138, 126] width 99 height 14
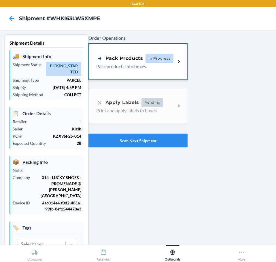
click at [141, 67] on p "Pack products into boxes" at bounding box center [133, 66] width 75 height 7
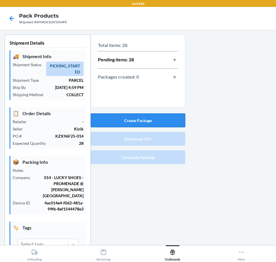
click at [157, 121] on button "Create Package" at bounding box center [138, 121] width 95 height 14
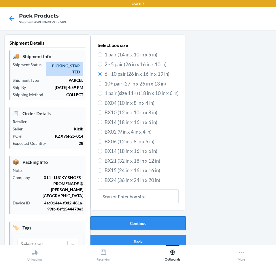
click at [158, 221] on button "Continue" at bounding box center [138, 224] width 95 height 14
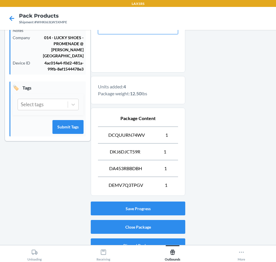
scroll to position [150, 0]
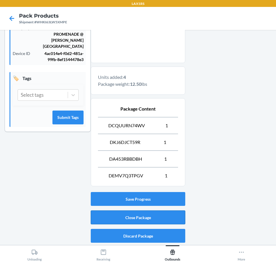
click at [154, 219] on button "Close Package" at bounding box center [138, 218] width 95 height 14
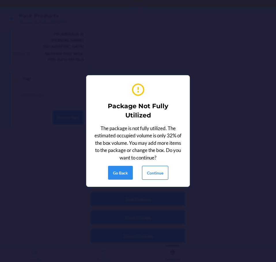
click at [162, 179] on button "Continue" at bounding box center [155, 173] width 26 height 14
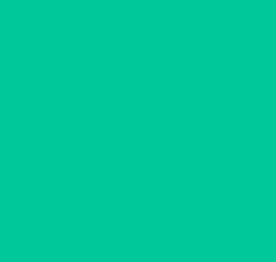
scroll to position [21, 0]
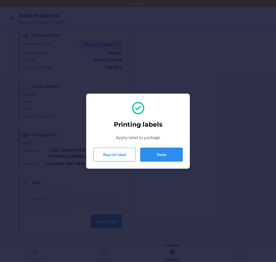
click at [172, 160] on button "Done" at bounding box center [161, 155] width 42 height 14
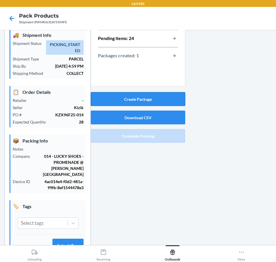
click at [143, 105] on button "Create Package" at bounding box center [138, 99] width 95 height 14
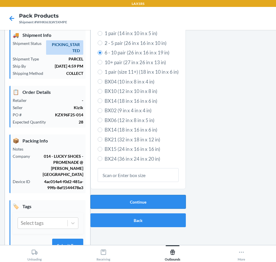
click at [135, 205] on button "Continue" at bounding box center [138, 202] width 95 height 14
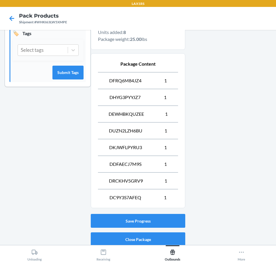
scroll to position [217, 0]
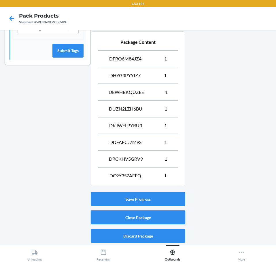
click at [134, 220] on button "Close Package" at bounding box center [138, 218] width 95 height 14
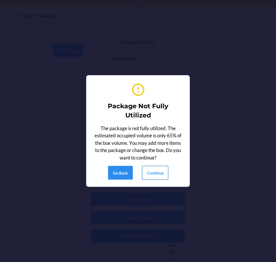
click at [154, 172] on button "Continue" at bounding box center [155, 173] width 26 height 14
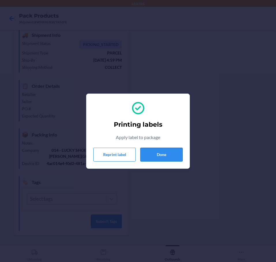
click at [170, 160] on div "Printing labels Apply label to package Reprint label Done" at bounding box center [137, 131] width 89 height 65
click at [168, 153] on button "Done" at bounding box center [161, 155] width 42 height 14
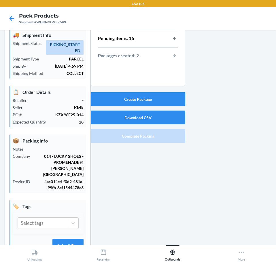
click at [157, 94] on button "Create Package" at bounding box center [138, 99] width 95 height 14
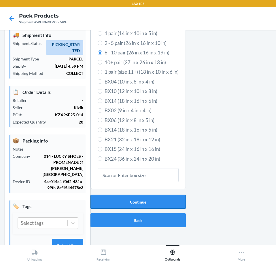
click at [128, 200] on button "Continue" at bounding box center [138, 202] width 95 height 14
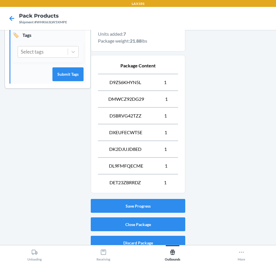
scroll to position [200, 0]
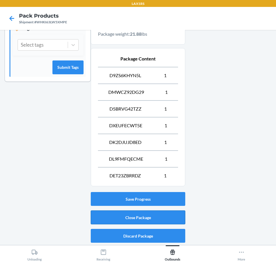
click at [144, 217] on button "Close Package" at bounding box center [138, 218] width 95 height 14
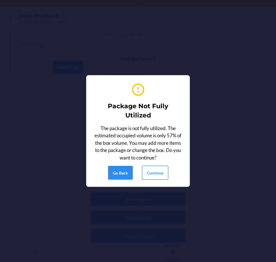
click at [159, 170] on button "Continue" at bounding box center [155, 173] width 26 height 14
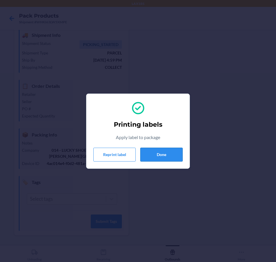
click at [165, 151] on button "Done" at bounding box center [161, 155] width 42 height 14
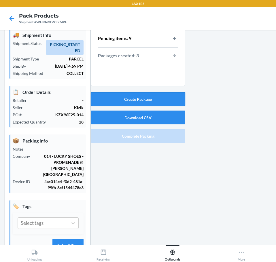
click at [124, 99] on button "Create Package" at bounding box center [138, 99] width 95 height 14
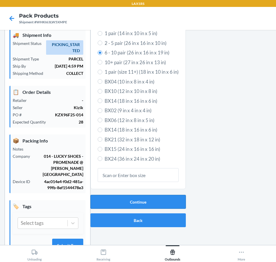
click at [133, 201] on button "Continue" at bounding box center [138, 202] width 95 height 14
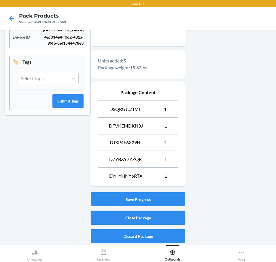
scroll to position [166, 0]
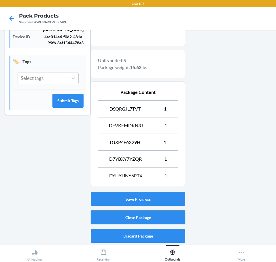
click at [156, 219] on button "Close Package" at bounding box center [138, 218] width 95 height 14
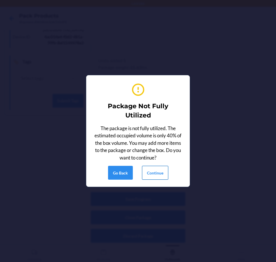
click at [153, 168] on button "Continue" at bounding box center [155, 173] width 26 height 14
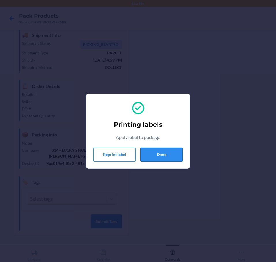
click at [173, 155] on button "Done" at bounding box center [161, 155] width 42 height 14
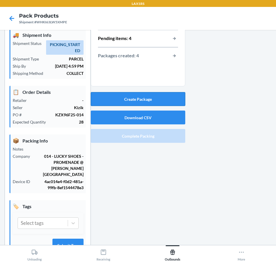
click at [138, 97] on button "Create Package" at bounding box center [138, 99] width 95 height 14
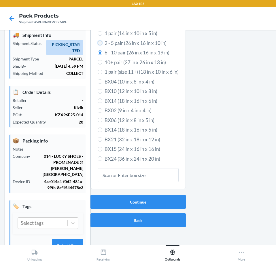
click at [98, 43] on input "2 - 5 pair (26 in x 16 in x 10 in)" at bounding box center [100, 43] width 5 height 5
radio input "true"
radio input "false"
click at [125, 201] on button "Continue" at bounding box center [138, 202] width 95 height 14
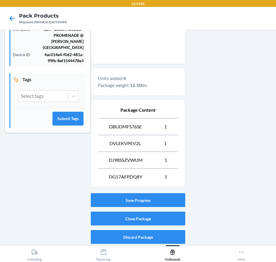
scroll to position [150, 0]
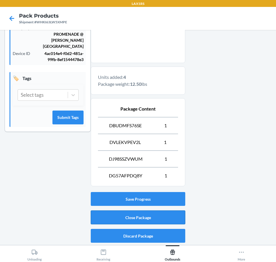
click at [134, 219] on button "Close Package" at bounding box center [138, 218] width 95 height 14
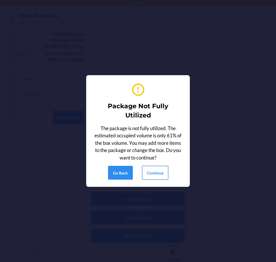
click at [155, 178] on button "Continue" at bounding box center [155, 173] width 26 height 14
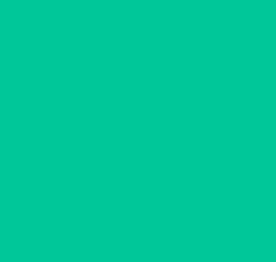
scroll to position [21, 0]
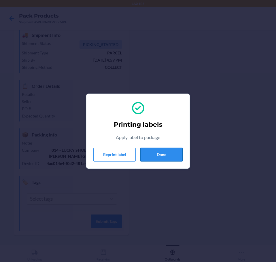
click at [167, 158] on button "Done" at bounding box center [161, 155] width 42 height 14
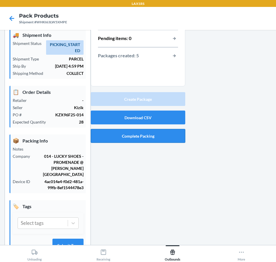
click at [170, 135] on button "Complete Packing" at bounding box center [138, 136] width 95 height 14
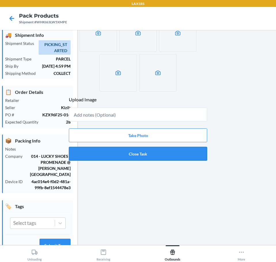
click at [175, 157] on button "Close Task" at bounding box center [138, 154] width 138 height 14
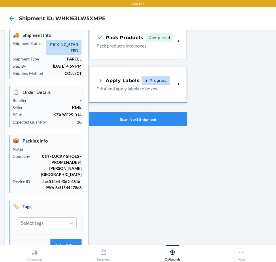
click at [162, 92] on p "Print and apply labels to boxes" at bounding box center [134, 88] width 74 height 7
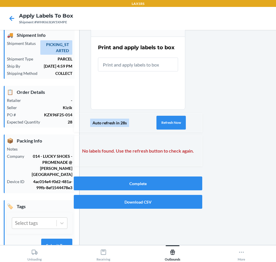
click at [174, 113] on div "Scan Box ID Print and apply labels to box Auto refresh in 28s Refresh Now No la…" at bounding box center [138, 92] width 129 height 158
click at [173, 123] on button "Refresh Now" at bounding box center [171, 123] width 29 height 14
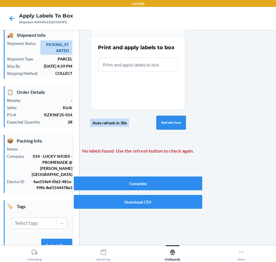
click at [166, 122] on button "Refresh Now" at bounding box center [171, 123] width 29 height 14
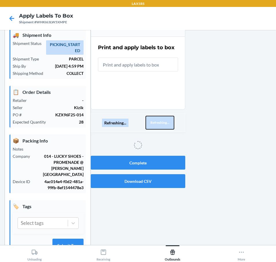
click at [160, 121] on button "Refreshing..." at bounding box center [160, 123] width 29 height 14
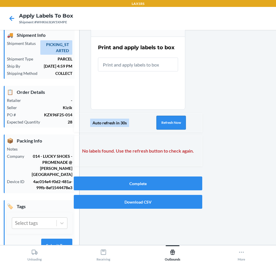
click at [160, 121] on button "Refresh Now" at bounding box center [171, 123] width 29 height 14
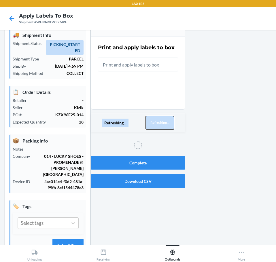
click at [160, 121] on button "Refreshing..." at bounding box center [160, 123] width 29 height 14
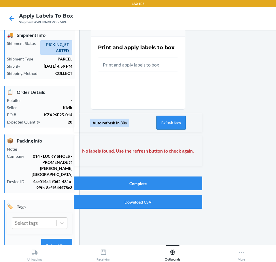
click at [158, 120] on button "Refresh Now" at bounding box center [171, 123] width 29 height 14
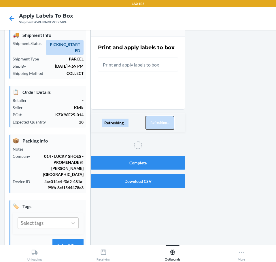
drag, startPoint x: 156, startPoint y: 121, endPoint x: 153, endPoint y: 121, distance: 3.2
click at [153, 121] on div "Refreshing... Refreshing..." at bounding box center [138, 122] width 95 height 19
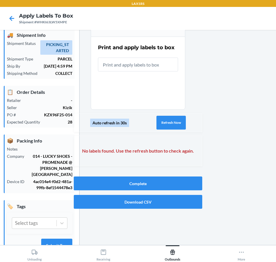
click at [153, 121] on div "Auto refresh in 30s Refresh Now" at bounding box center [138, 122] width 129 height 19
click at [181, 119] on button "Refresh Now" at bounding box center [171, 123] width 29 height 14
click at [180, 120] on button "Refresh Now" at bounding box center [171, 123] width 29 height 14
click at [175, 118] on button "Refresh Now" at bounding box center [171, 123] width 29 height 14
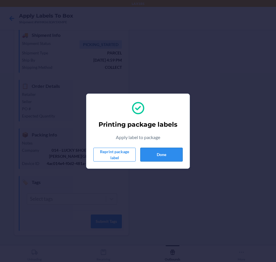
click at [157, 155] on button "Done" at bounding box center [161, 155] width 42 height 14
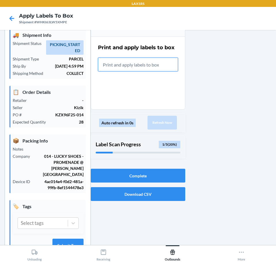
click at [138, 61] on input "text" at bounding box center [138, 65] width 80 height 14
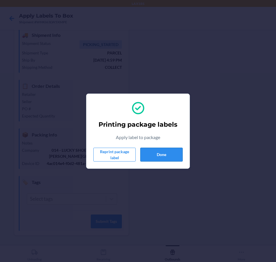
click at [166, 155] on button "Done" at bounding box center [161, 155] width 42 height 14
click at [166, 154] on button "Done" at bounding box center [161, 155] width 42 height 14
click at [164, 156] on button "Done" at bounding box center [161, 155] width 42 height 14
click at [166, 158] on button "Done" at bounding box center [161, 155] width 42 height 14
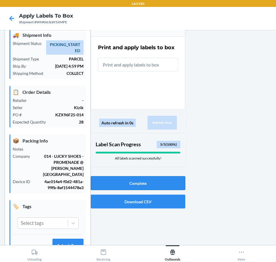
click at [155, 177] on button "Complete" at bounding box center [138, 183] width 95 height 14
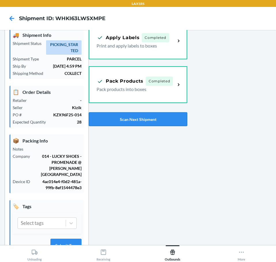
click at [132, 123] on button "Scan Next Shipment" at bounding box center [138, 119] width 99 height 14
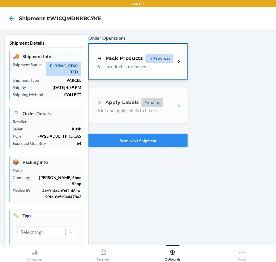
click at [129, 63] on div "Pack Products In Progress" at bounding box center [134, 58] width 77 height 9
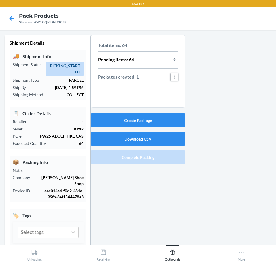
click at [171, 77] on button "button-view-packages-created" at bounding box center [174, 77] width 7 height 7
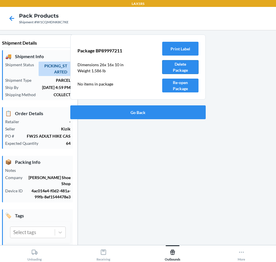
click at [181, 67] on button "Delete Package" at bounding box center [180, 67] width 36 height 14
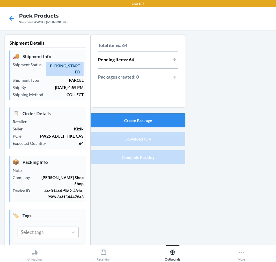
click at [167, 120] on button "Create Package" at bounding box center [138, 121] width 95 height 14
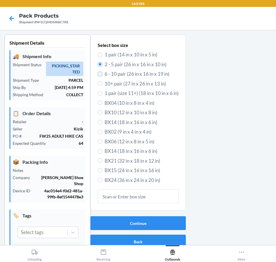
click at [98, 74] on input "6 - 10 pair (26 in x 16 in x 19 in)" at bounding box center [100, 74] width 5 height 5
radio input "true"
radio input "false"
click at [113, 224] on button "Continue" at bounding box center [138, 224] width 95 height 14
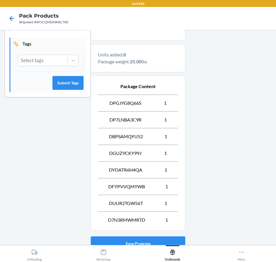
scroll to position [217, 0]
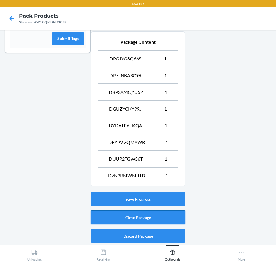
click at [167, 217] on button "Close Package" at bounding box center [138, 218] width 95 height 14
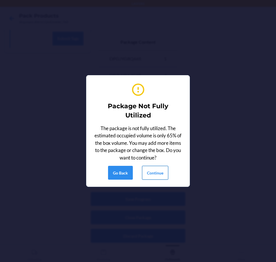
click at [162, 177] on button "Continue" at bounding box center [155, 173] width 26 height 14
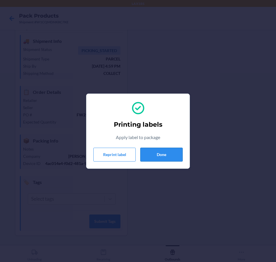
click at [163, 160] on button "Done" at bounding box center [161, 155] width 42 height 14
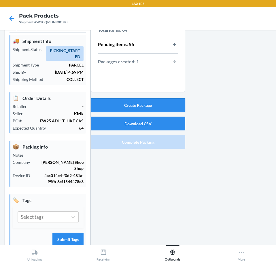
click at [121, 108] on button "Create Package" at bounding box center [138, 105] width 95 height 14
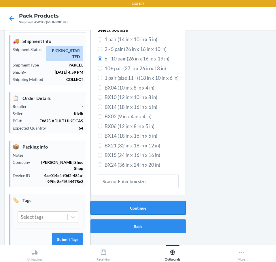
click at [131, 208] on button "Continue" at bounding box center [138, 208] width 95 height 14
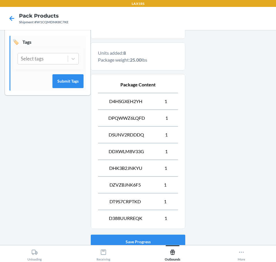
scroll to position [217, 0]
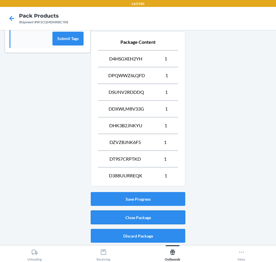
click at [136, 220] on button "Close Package" at bounding box center [138, 218] width 95 height 14
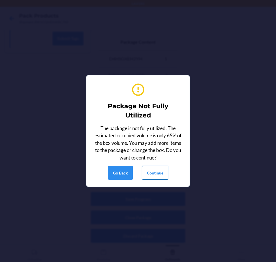
click at [156, 177] on button "Continue" at bounding box center [155, 173] width 26 height 14
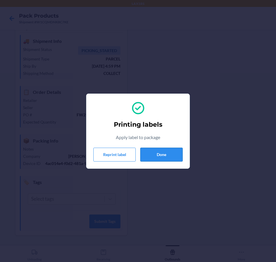
click at [156, 156] on button "Done" at bounding box center [161, 155] width 42 height 14
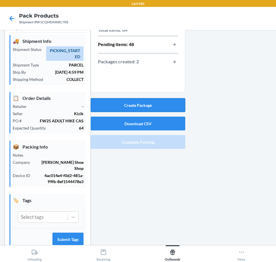
click at [124, 104] on button "Create Package" at bounding box center [138, 105] width 95 height 14
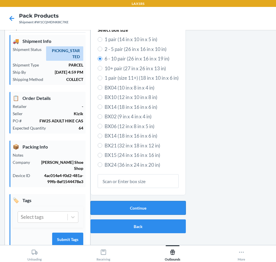
click at [111, 215] on button "Continue" at bounding box center [138, 208] width 95 height 14
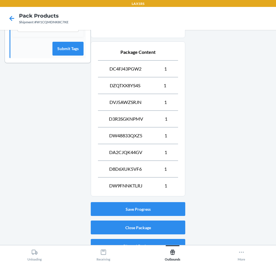
scroll to position [217, 0]
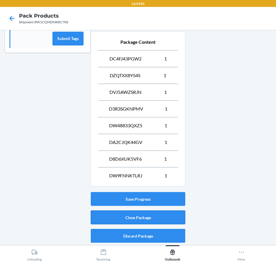
click at [158, 214] on button "Close Package" at bounding box center [138, 218] width 95 height 14
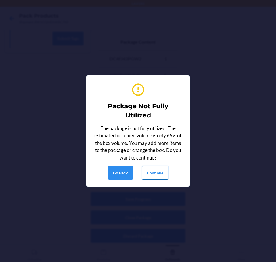
click at [153, 171] on button "Continue" at bounding box center [155, 173] width 26 height 14
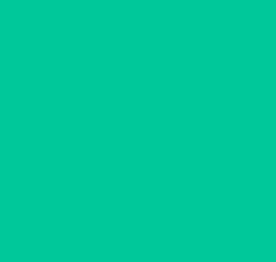
scroll to position [15, 0]
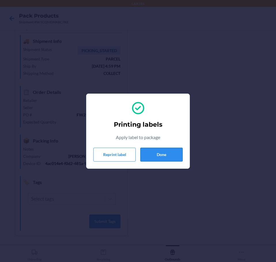
click at [152, 159] on button "Done" at bounding box center [161, 155] width 42 height 14
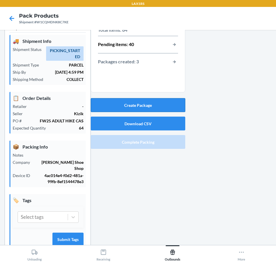
click at [164, 104] on button "Create Package" at bounding box center [138, 105] width 95 height 14
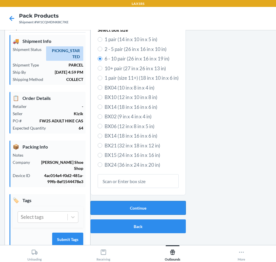
click at [129, 207] on button "Continue" at bounding box center [138, 208] width 95 height 14
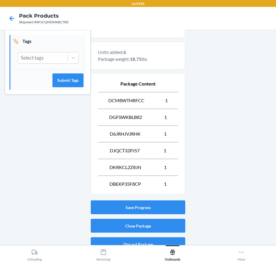
scroll to position [183, 0]
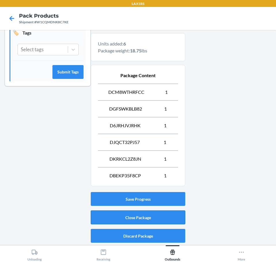
click at [137, 221] on button "Close Package" at bounding box center [138, 218] width 95 height 14
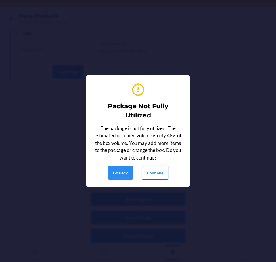
click at [156, 180] on button "Continue" at bounding box center [155, 173] width 26 height 14
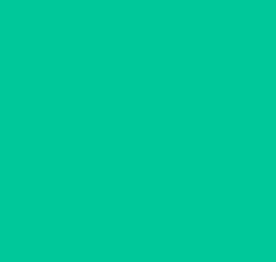
scroll to position [15, 0]
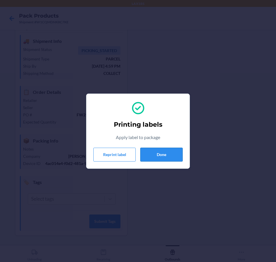
click at [163, 153] on button "Done" at bounding box center [161, 155] width 42 height 14
